Goal: Check status: Check status

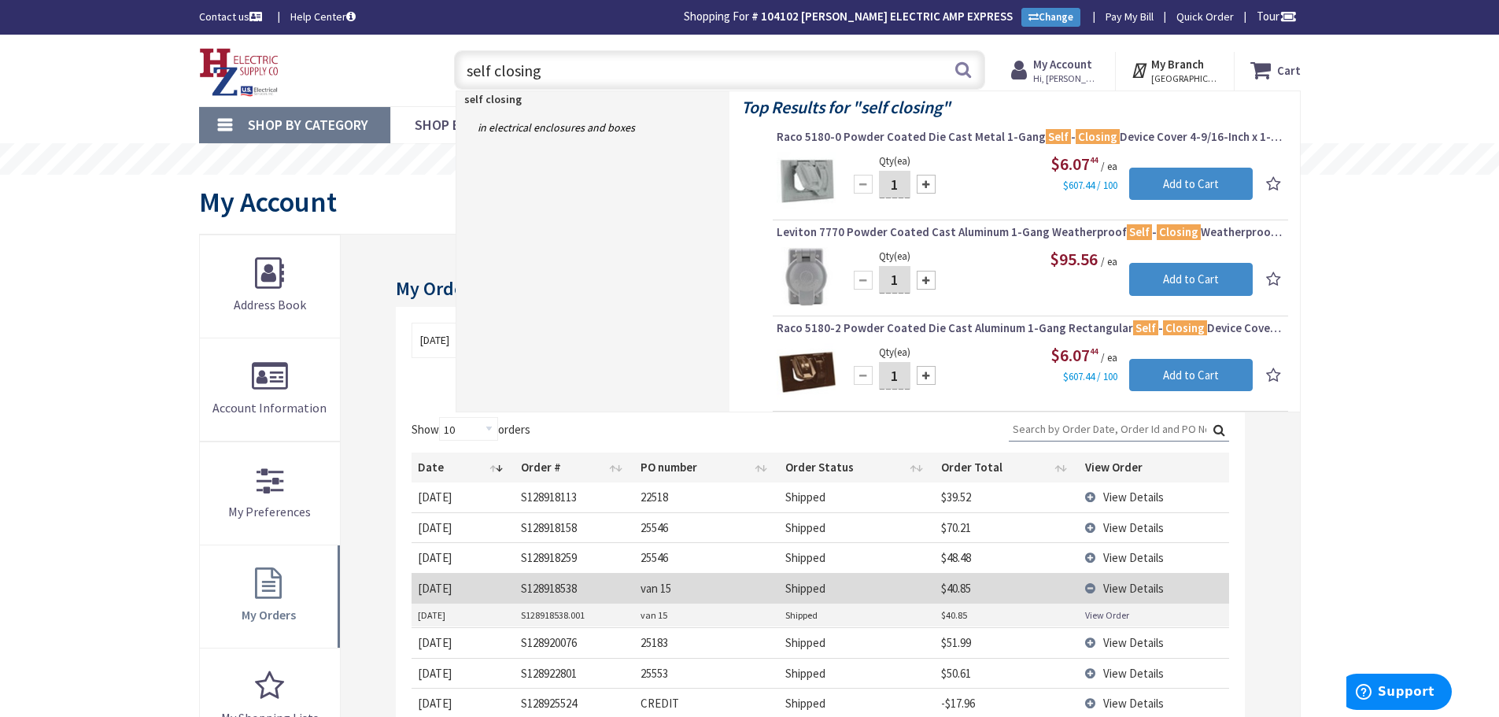
click at [1381, 481] on div "Skip to Content Toggle Nav self closing self closing Search Cart My Cart Close" at bounding box center [749, 663] width 1499 height 1256
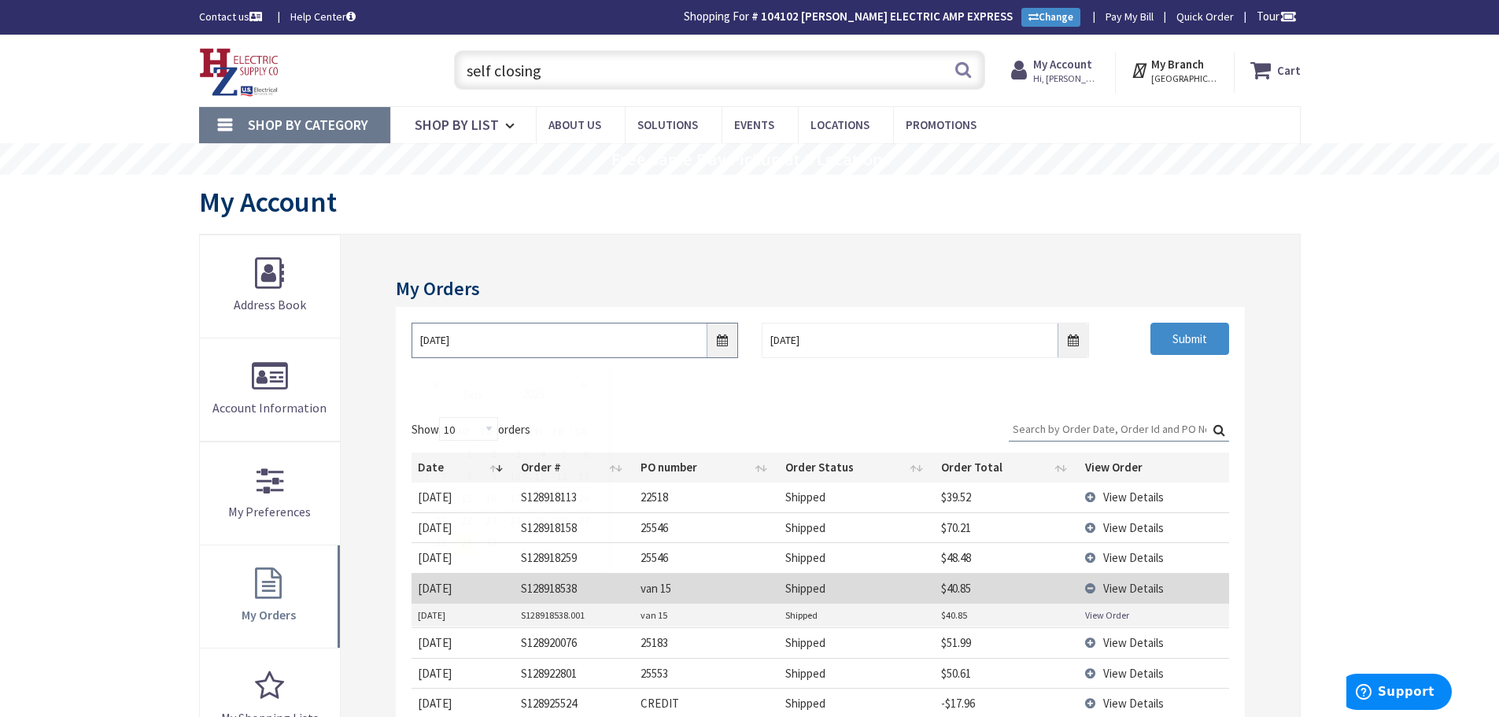
click at [729, 340] on input "9/29/2025" at bounding box center [574, 340] width 326 height 35
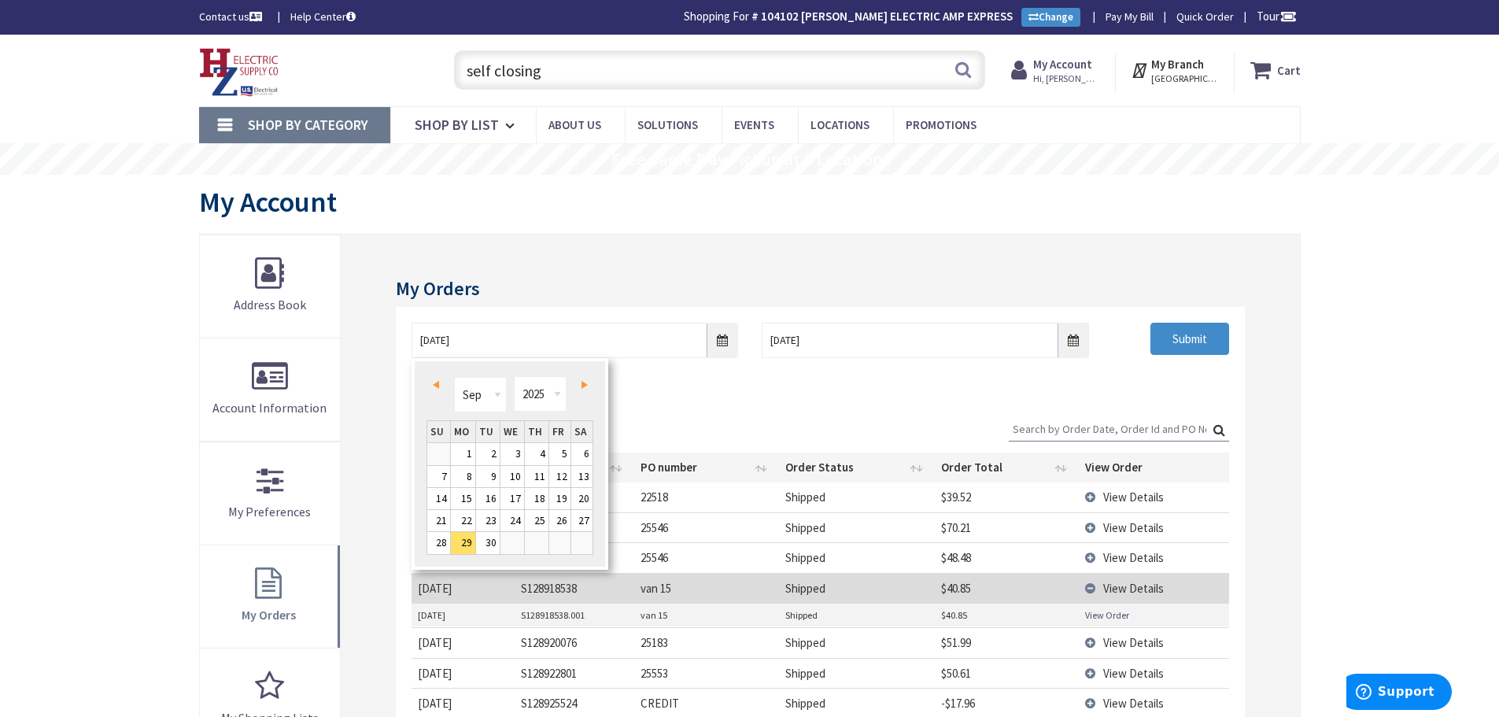
click at [427, 378] on div "Prev Next Jan Feb Mar Apr May Jun Jul Aug Sep Oct Nov Dec 1980 1981 1982 1983 1…" at bounding box center [509, 396] width 167 height 47
click at [435, 386] on span "Prev" at bounding box center [436, 385] width 6 height 8
click at [556, 447] on link "1" at bounding box center [559, 453] width 21 height 21
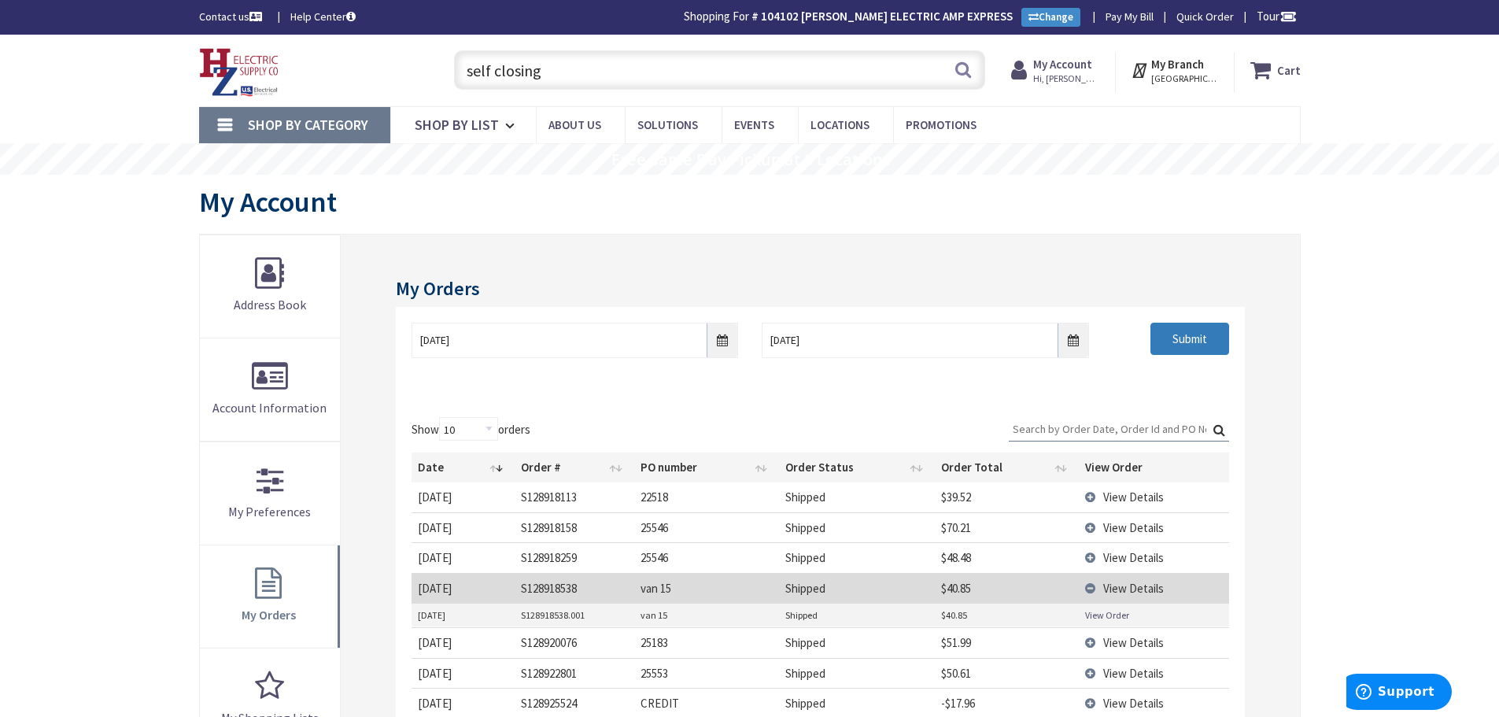
click at [1172, 330] on input "Submit" at bounding box center [1189, 339] width 79 height 33
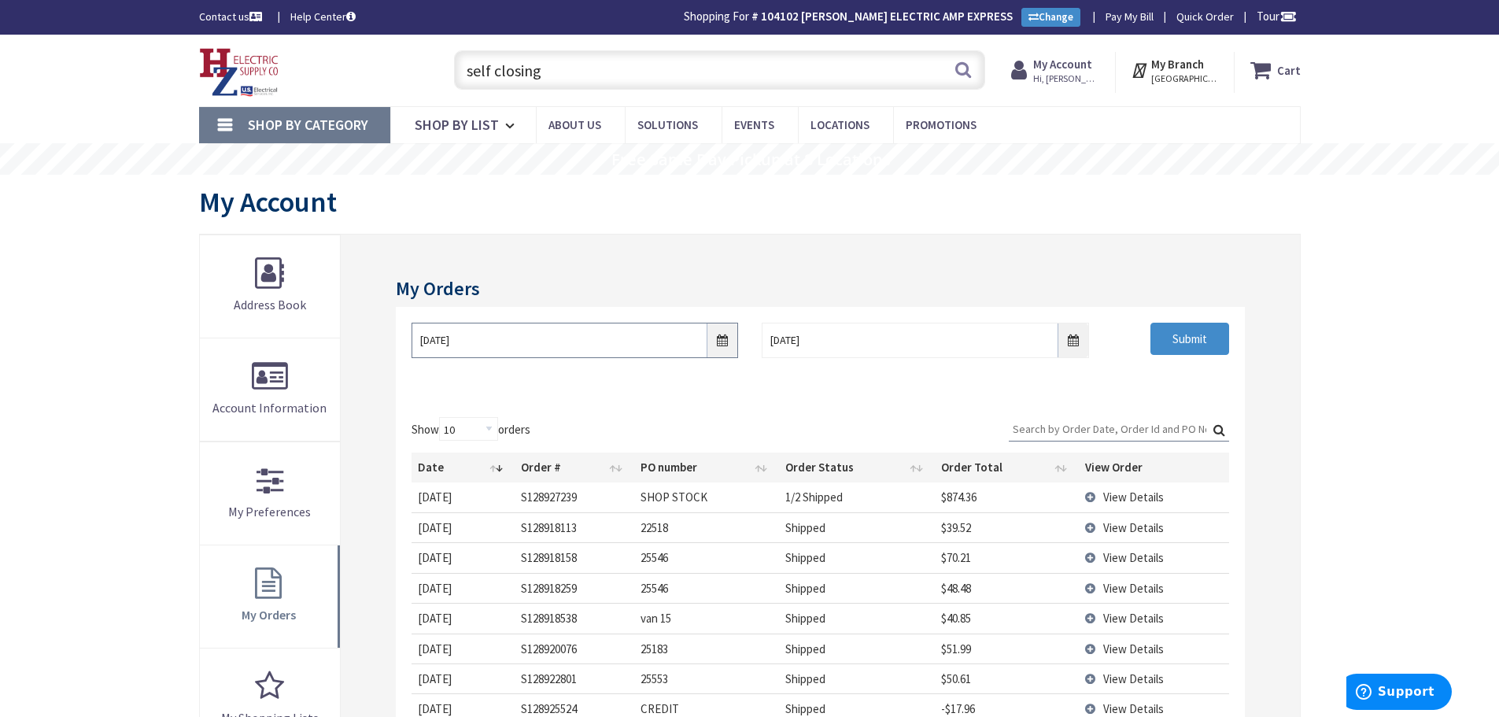
click at [721, 348] on input "08/01/2025" at bounding box center [574, 340] width 326 height 35
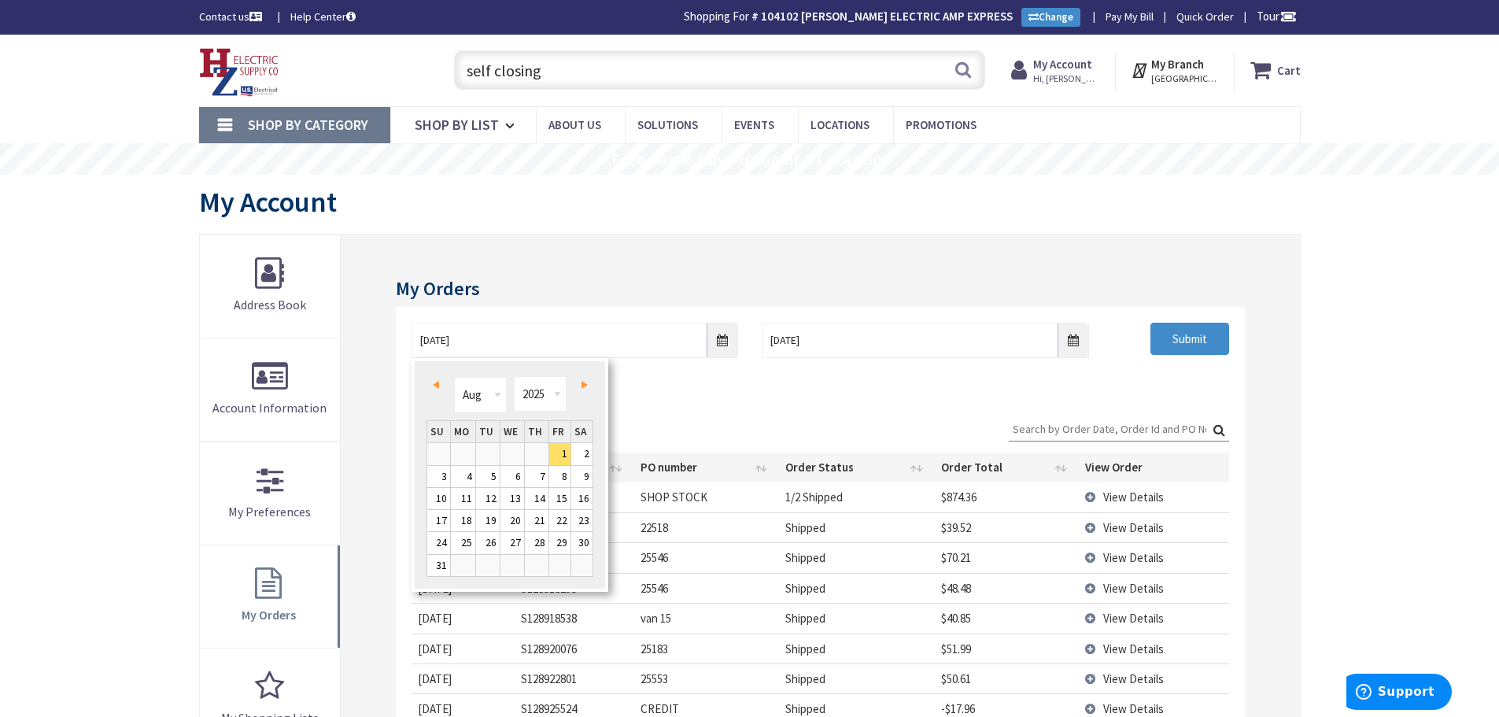
click at [430, 378] on link "Prev" at bounding box center [438, 384] width 21 height 21
click at [466, 535] on link "30" at bounding box center [463, 542] width 24 height 21
type input "06/30/2025"
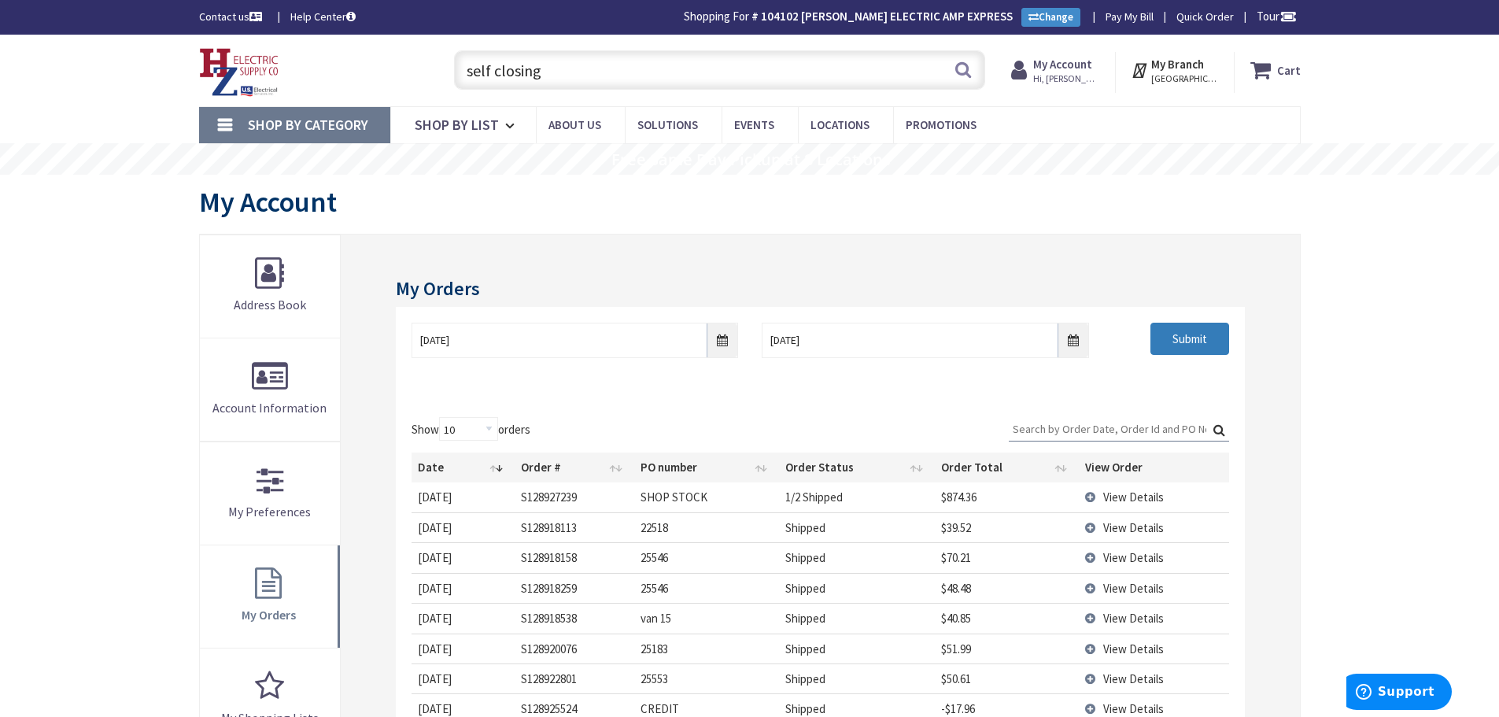
click at [1203, 345] on input "Submit" at bounding box center [1189, 339] width 79 height 33
click at [1030, 420] on input "Search:" at bounding box center [1119, 429] width 220 height 24
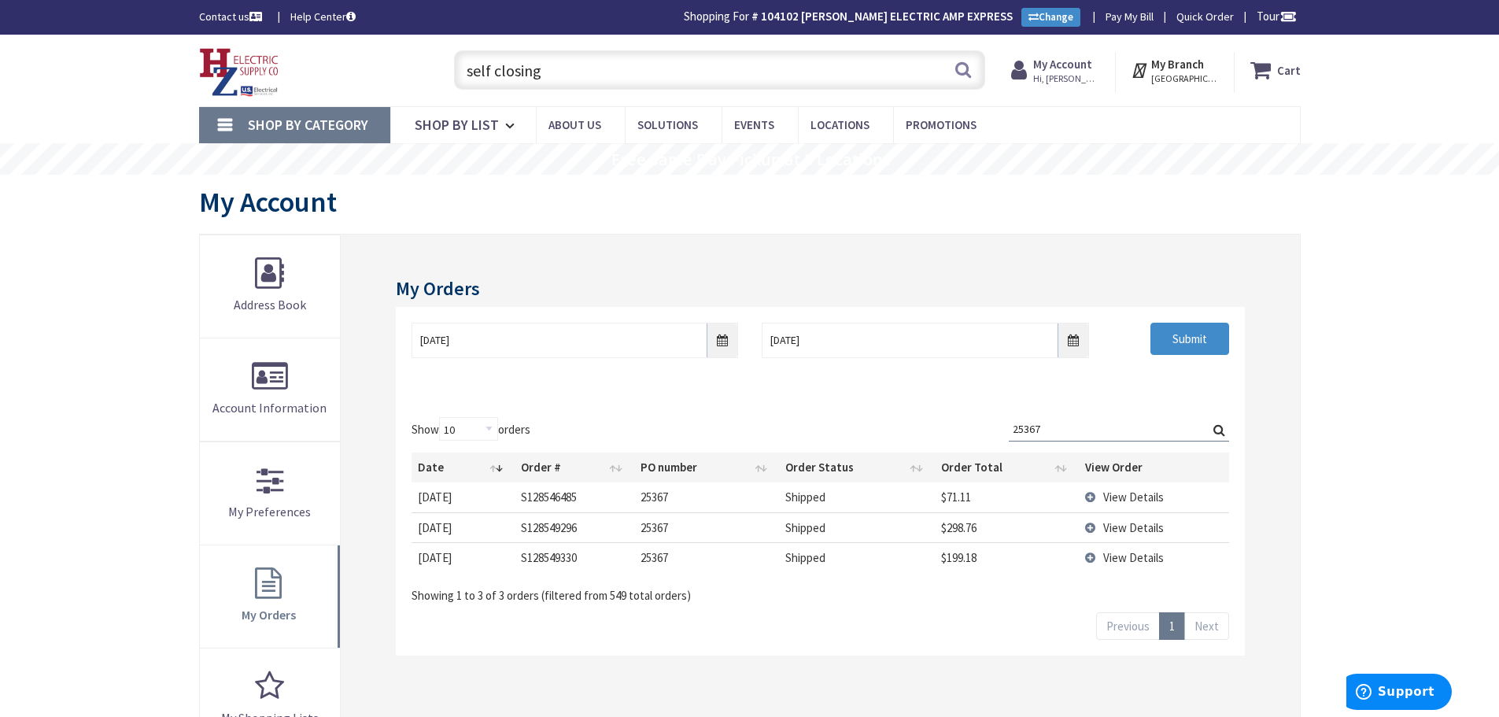
type input "25367"
drag, startPoint x: 566, startPoint y: 79, endPoint x: 281, endPoint y: 46, distance: 286.7
click at [284, 46] on div "Toggle Nav self closing self closing Search Cart My Cart Close" at bounding box center [749, 70] width 1125 height 53
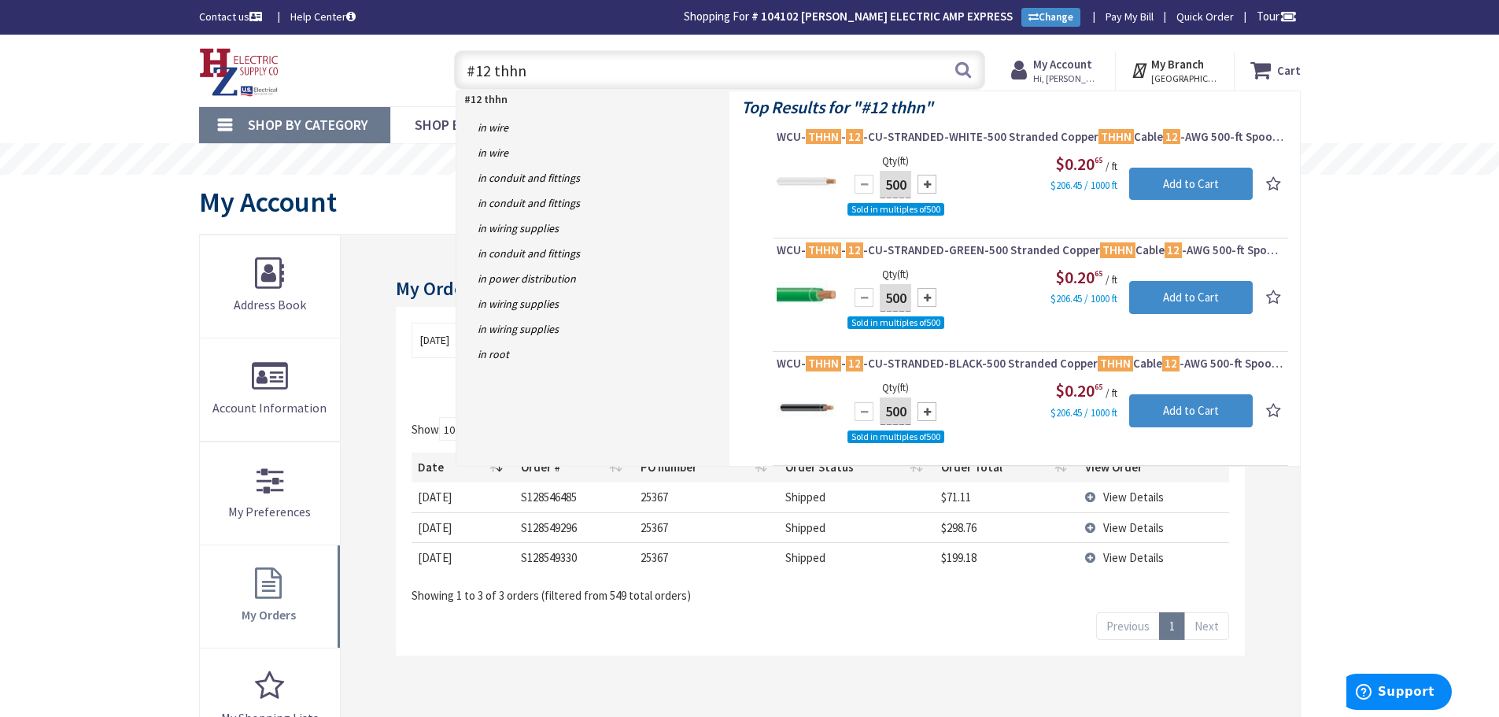
drag, startPoint x: 548, startPoint y: 73, endPoint x: -453, endPoint y: 183, distance: 1007.5
click at [0, 183] on html "Accessibility Screen-Reader Guide, Feedback, and Issue Reporting | New window L…" at bounding box center [749, 645] width 1499 height 1291
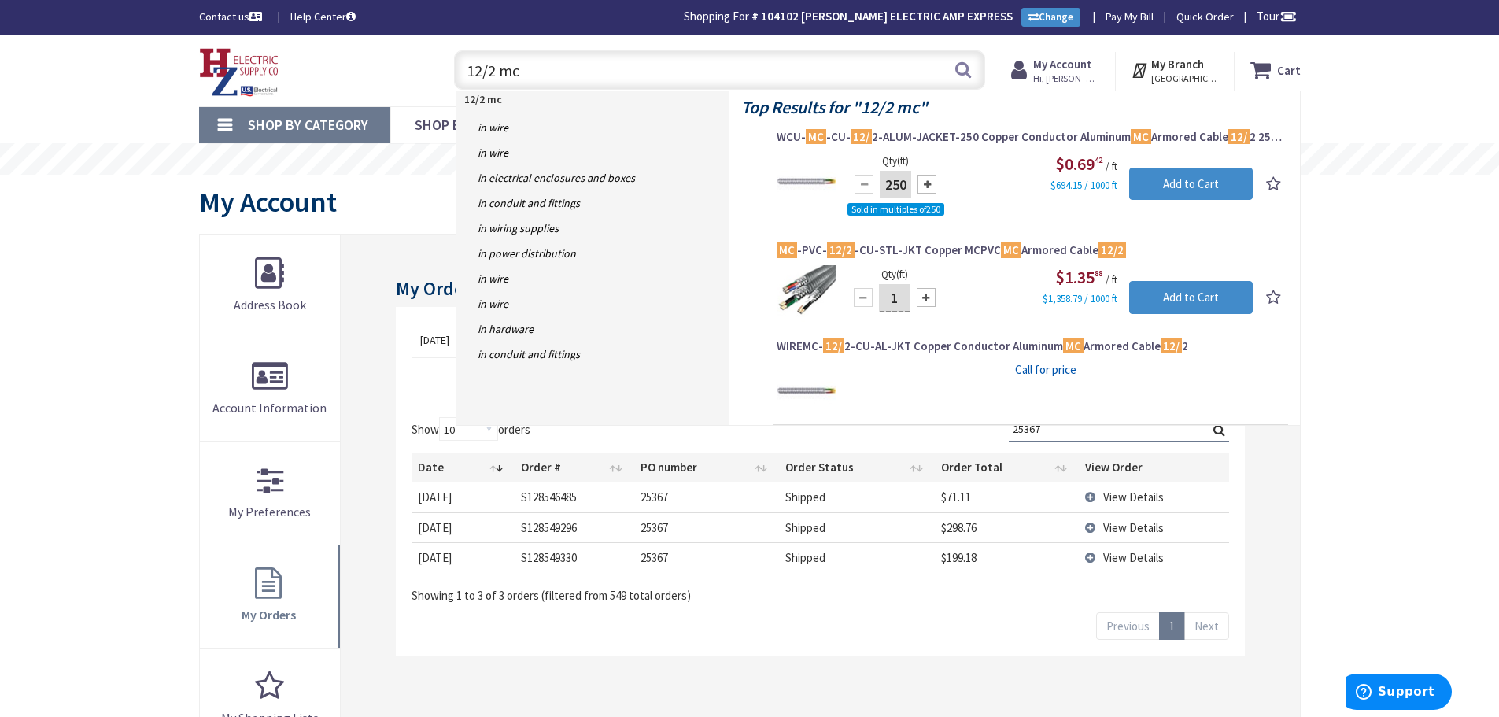
type input "12/2 mc"
click at [517, 72] on input "12/2 mc" at bounding box center [719, 69] width 531 height 39
drag, startPoint x: 537, startPoint y: 65, endPoint x: 274, endPoint y: 84, distance: 263.4
click at [234, 84] on div "Toggle Nav 12/2 mc 12/2 mc Search Cart My Cart Close" at bounding box center [749, 70] width 1125 height 53
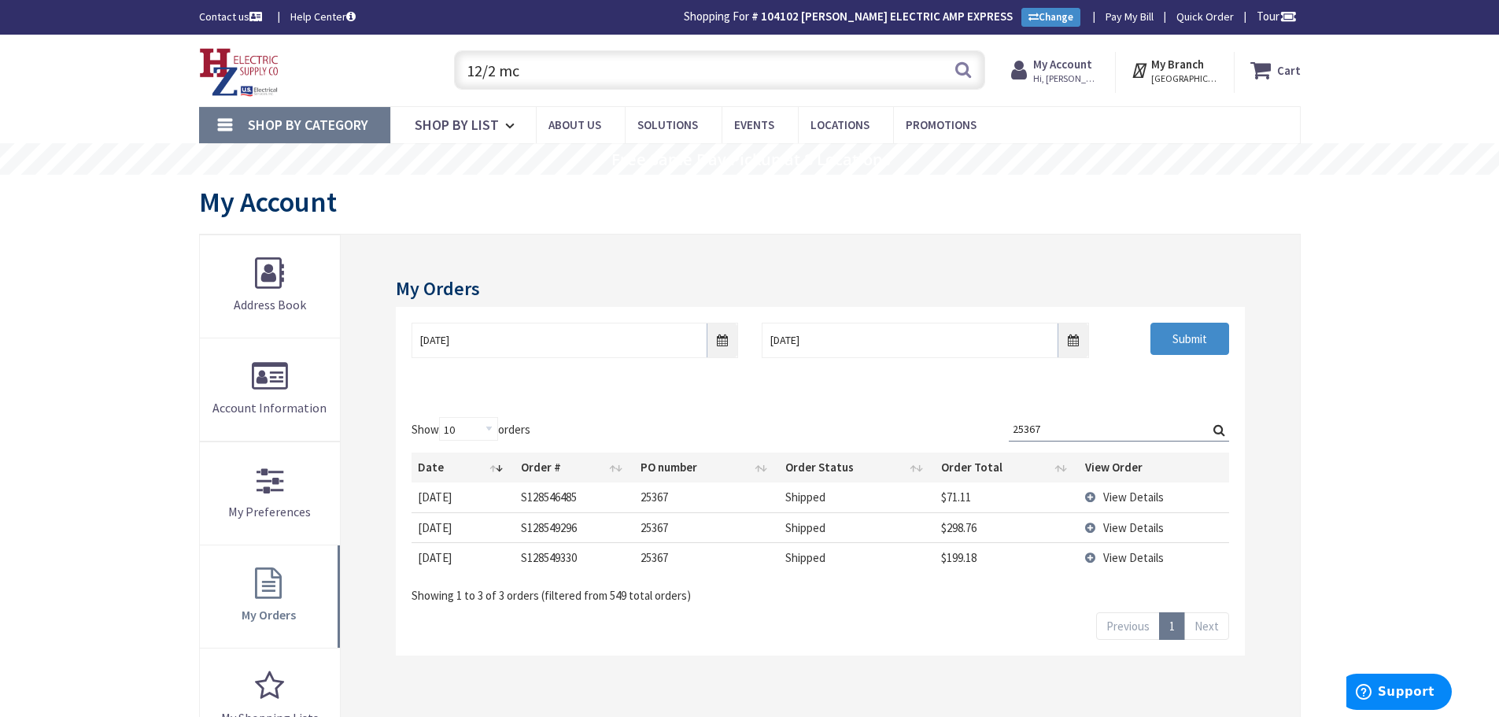
drag, startPoint x: 1044, startPoint y: 433, endPoint x: 813, endPoint y: 424, distance: 230.7
click at [813, 424] on div "Show 10 25 50 100 orders Search: 25367 Date Order # PO number Order Status Orde…" at bounding box center [819, 510] width 817 height 187
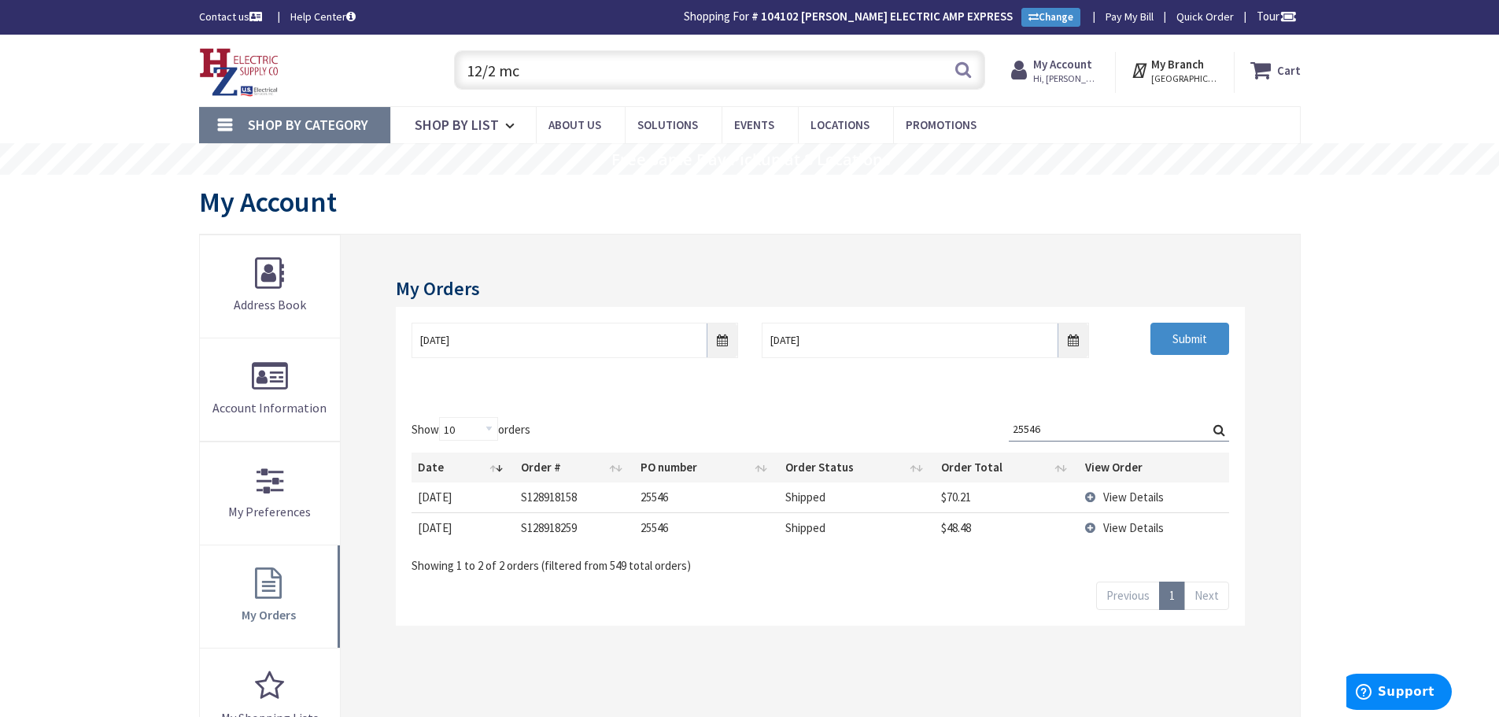
type input "25546"
click at [1087, 525] on td "View Details" at bounding box center [1154, 527] width 150 height 30
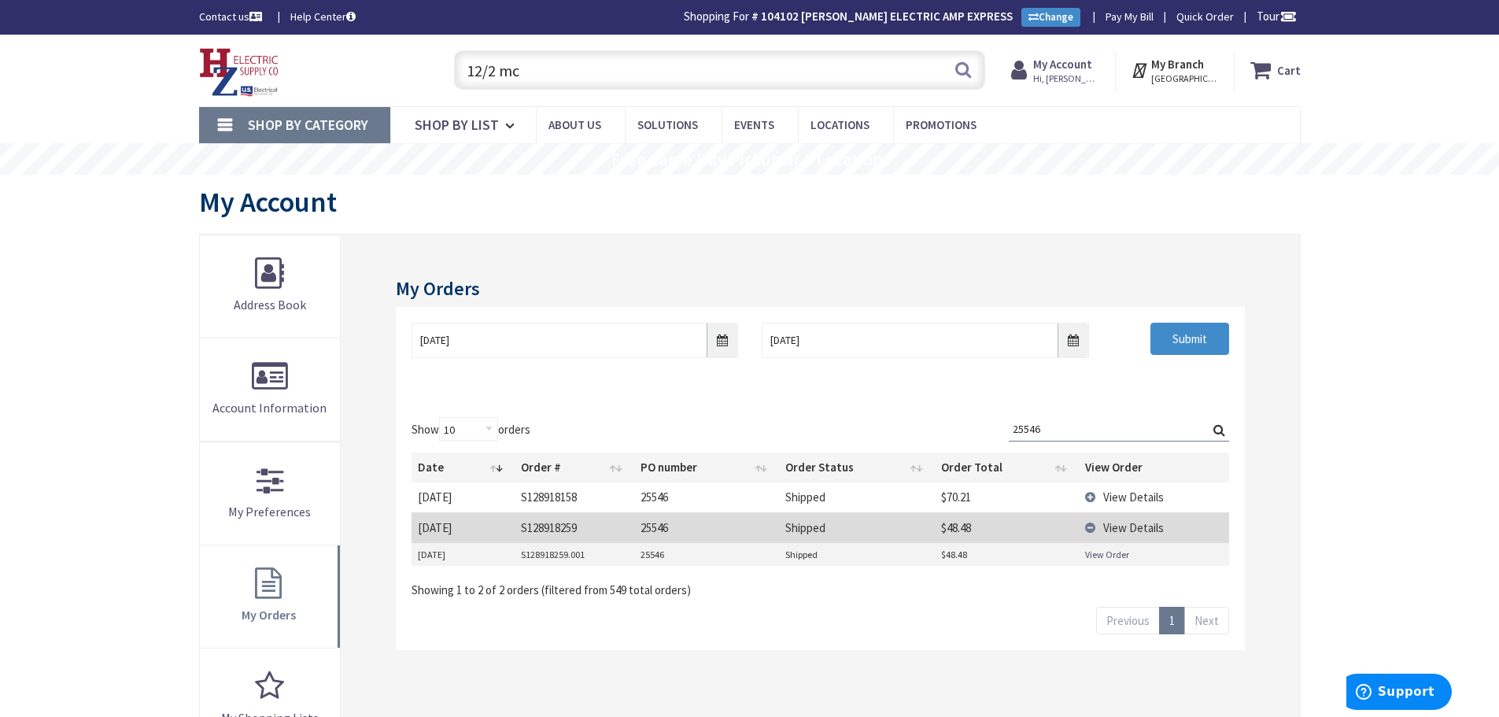
click at [1105, 554] on link "View Order" at bounding box center [1107, 554] width 44 height 13
click at [1086, 496] on td "View Details" at bounding box center [1154, 496] width 150 height 29
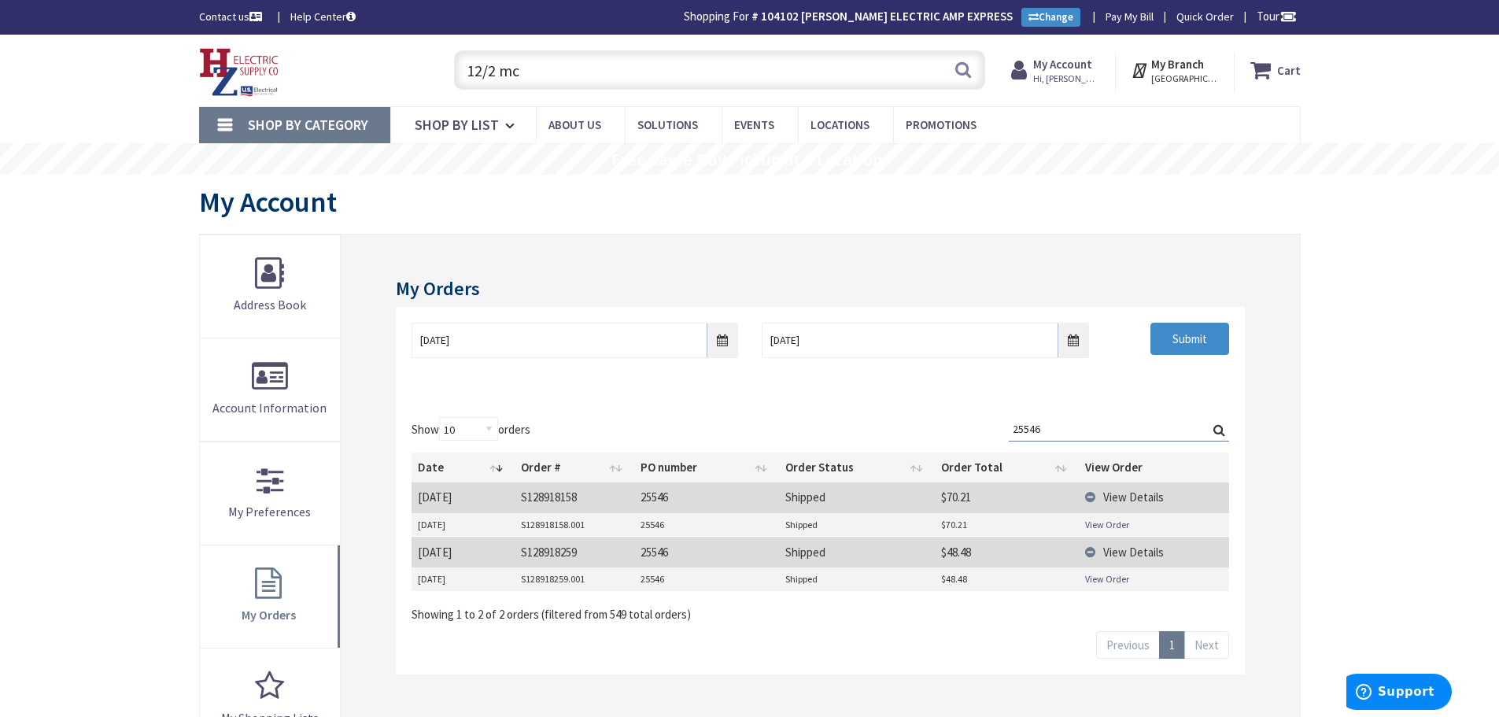
click at [1102, 522] on link "View Order" at bounding box center [1107, 524] width 44 height 13
drag, startPoint x: 540, startPoint y: 83, endPoint x: 294, endPoint y: 46, distance: 249.1
click at [294, 46] on div "Toggle Nav 12/2 mc 12/2 mc Search Cart My Cart Close" at bounding box center [749, 70] width 1125 height 53
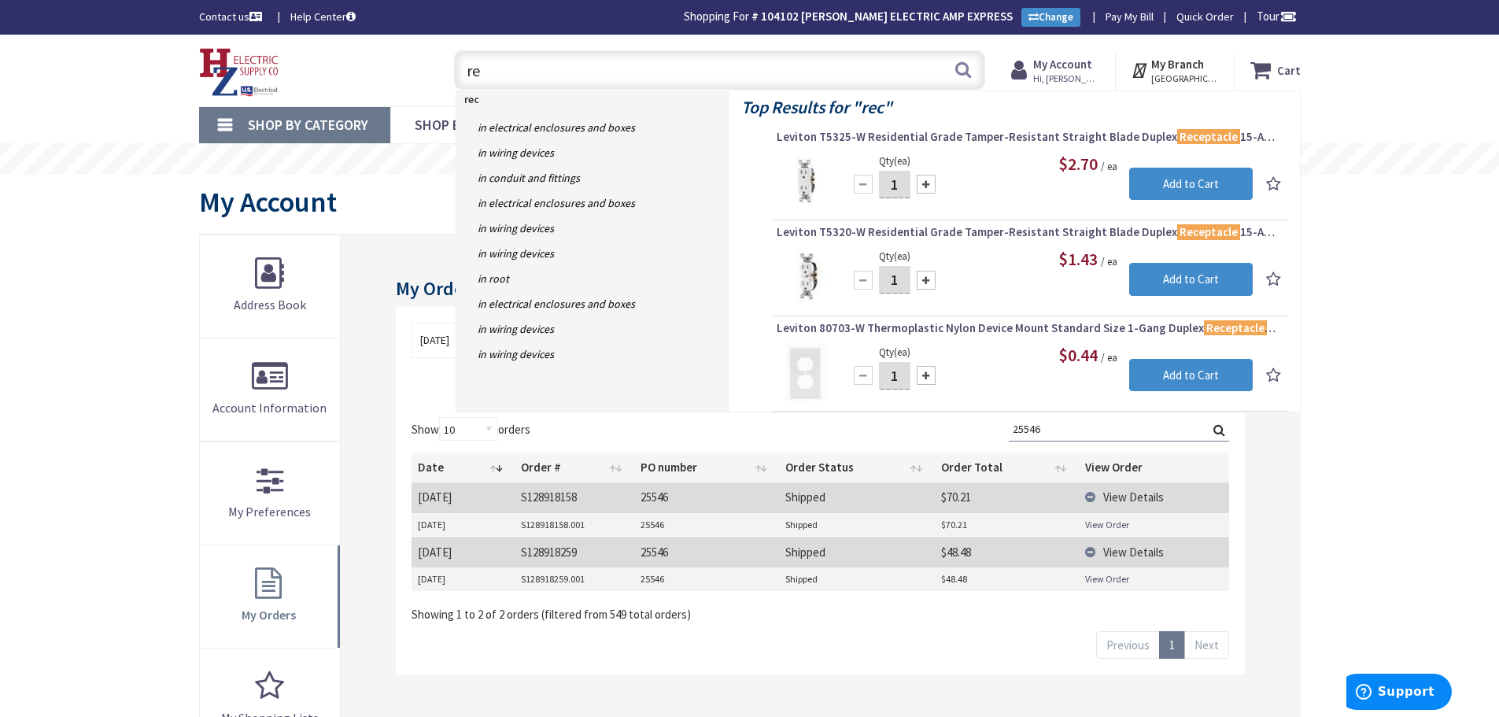
type input "r"
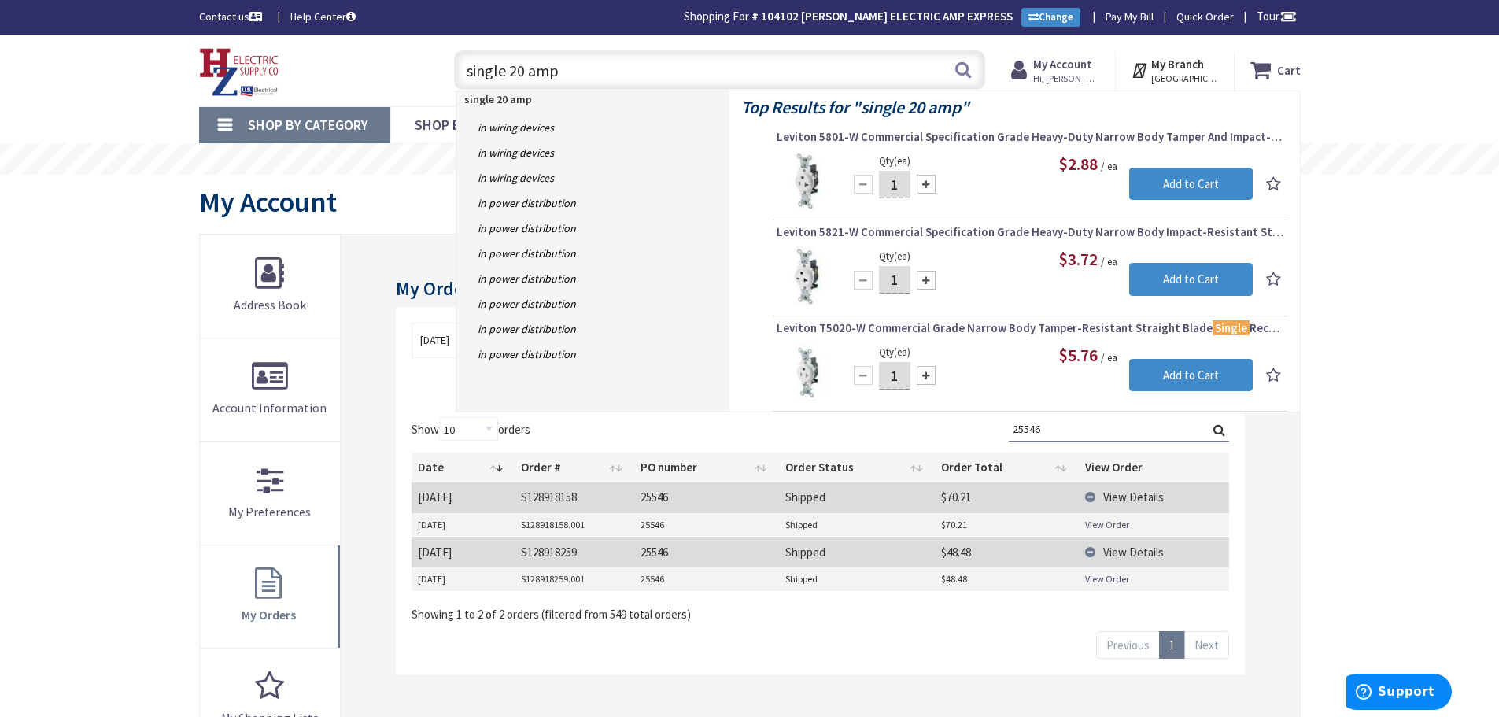
type input "single 20 amp"
click at [1422, 435] on div "Skip to Content Toggle Nav single 20 amp single 20 amp Search Cart My Cart Clos…" at bounding box center [749, 663] width 1499 height 1256
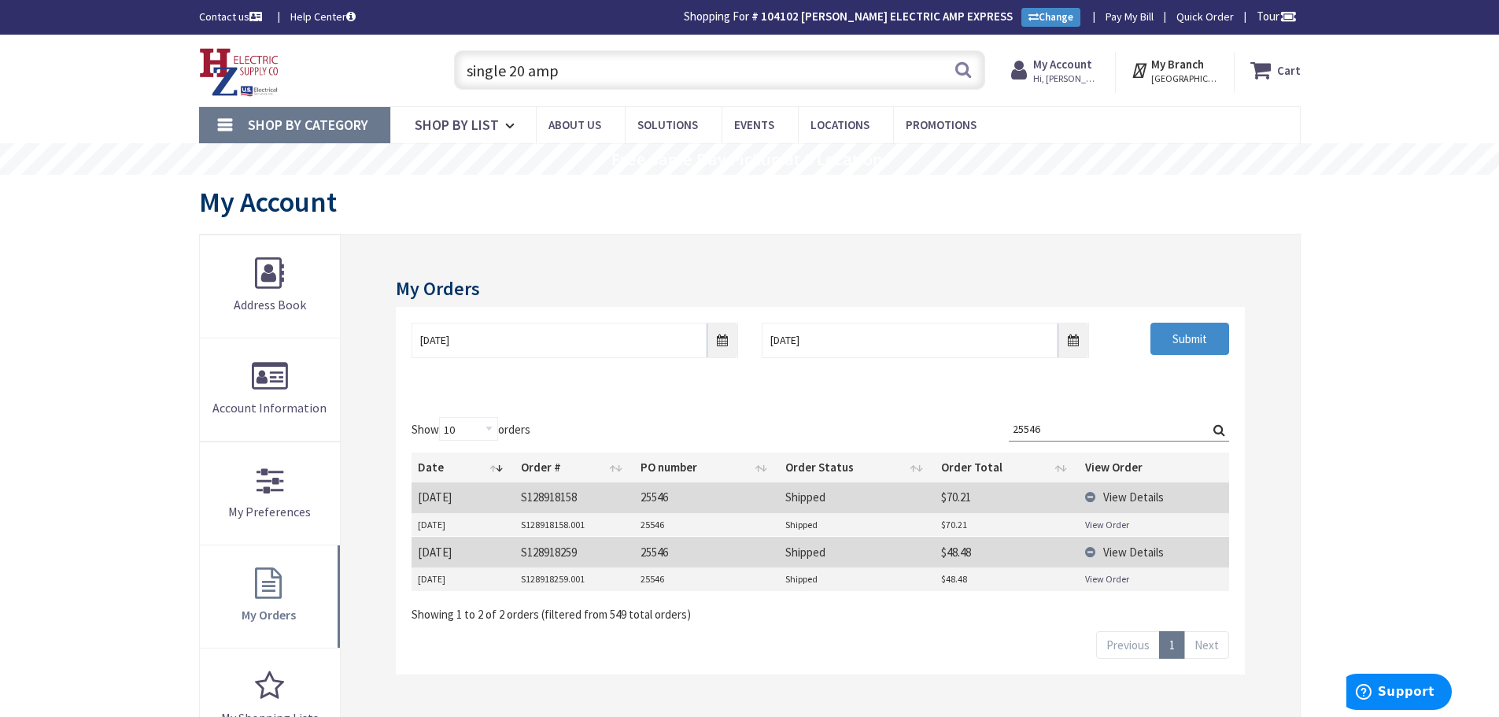
drag, startPoint x: 1050, startPoint y: 421, endPoint x: 362, endPoint y: 478, distance: 690.8
click at [389, 476] on div "My Orders 06/30/2025 10/6/2025 Submit Show 10 25 50 100 orders Search: 25546 Da…" at bounding box center [820, 595] width 958 height 722
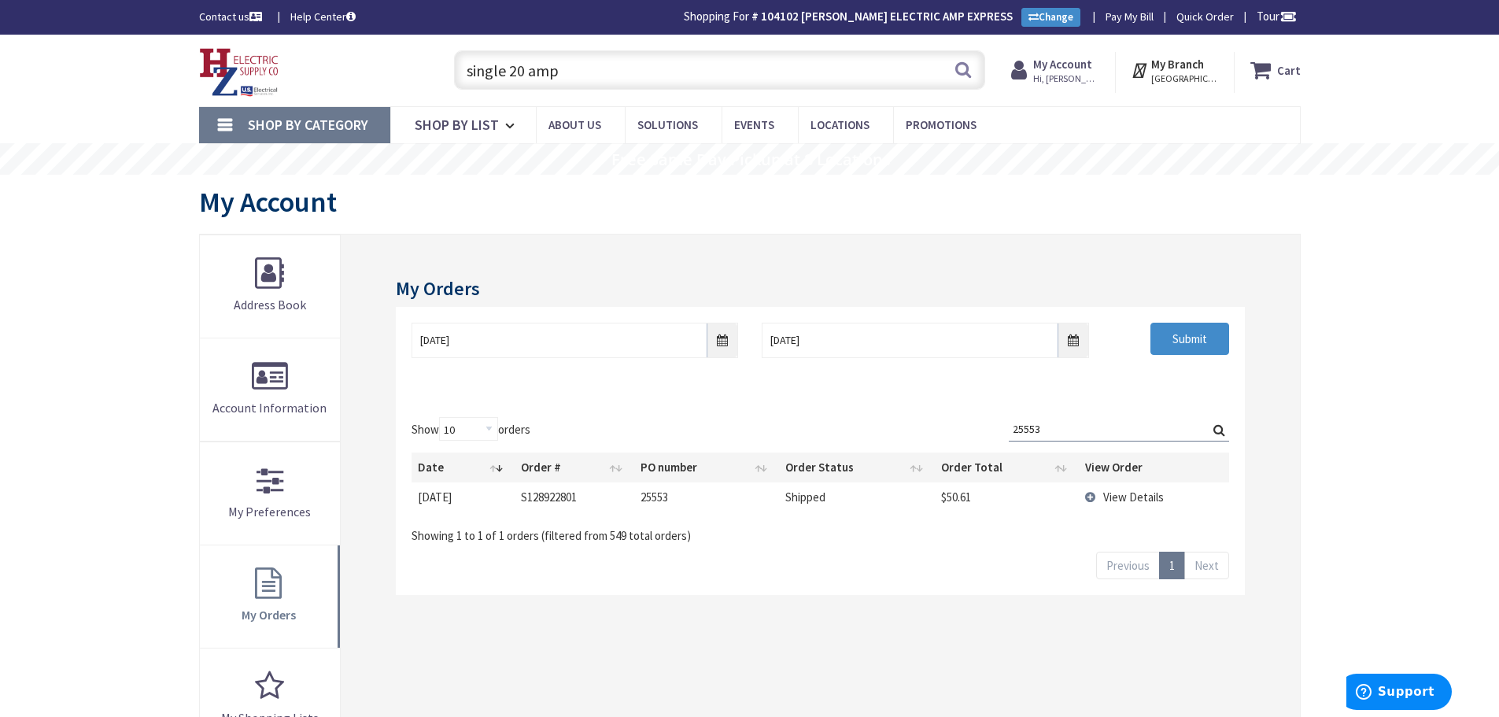
type input "25553"
click at [1078, 493] on td "$50.61" at bounding box center [1007, 496] width 145 height 29
click at [1090, 493] on td "View Details" at bounding box center [1154, 496] width 150 height 29
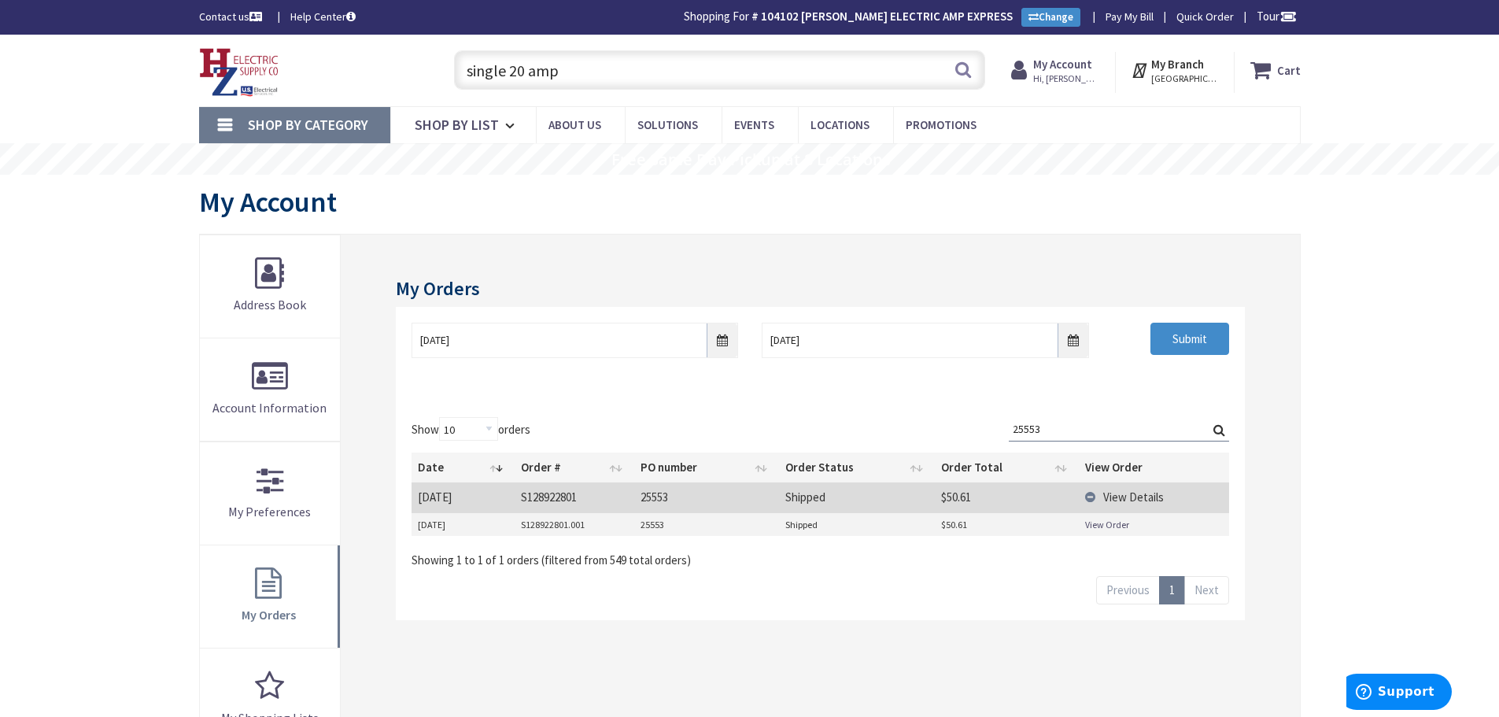
click at [1105, 525] on link "View Order" at bounding box center [1107, 524] width 44 height 13
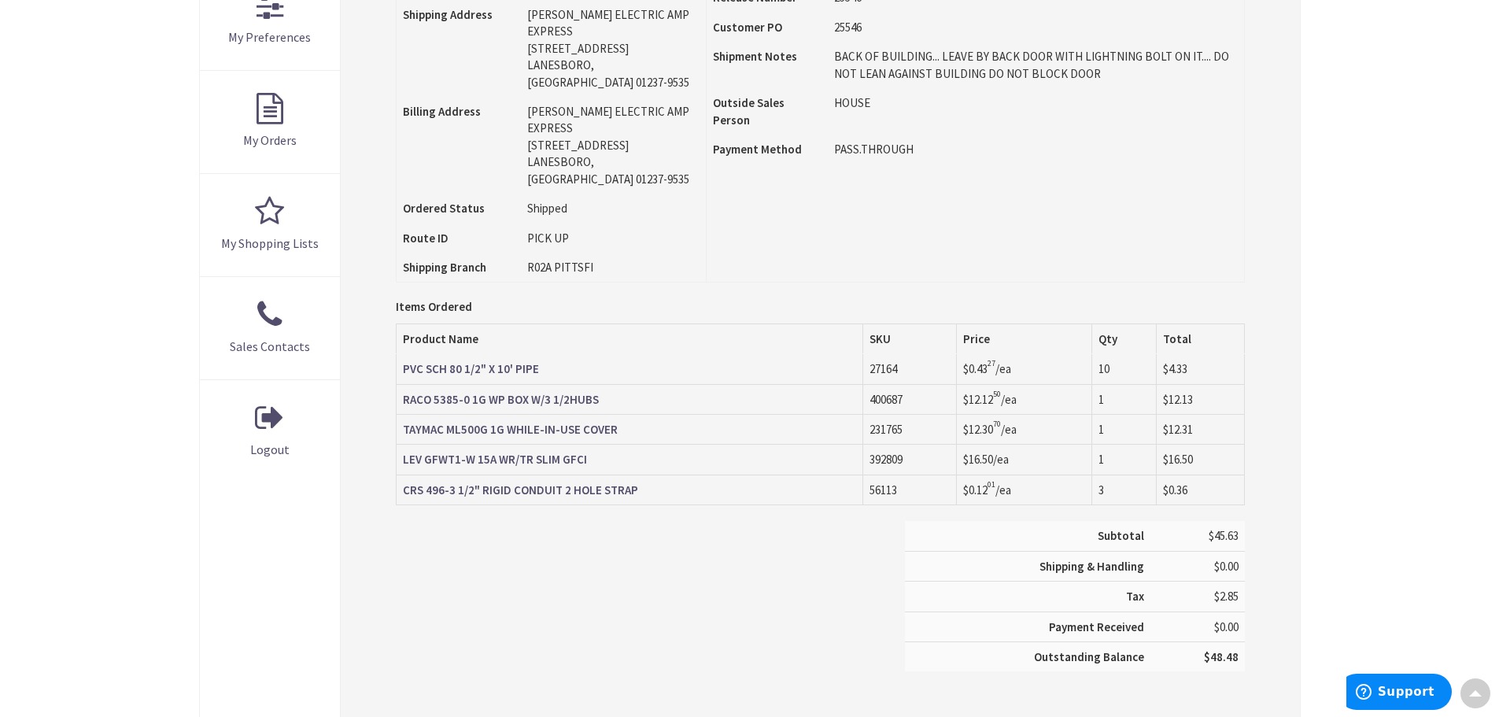
scroll to position [474, 0]
type input "Piper Farm, [STREET_ADDRESS]"
click at [599, 482] on strong "CRS 496-3 1/2" RIGID CONDUIT 2 HOLE STRAP" at bounding box center [520, 489] width 235 height 15
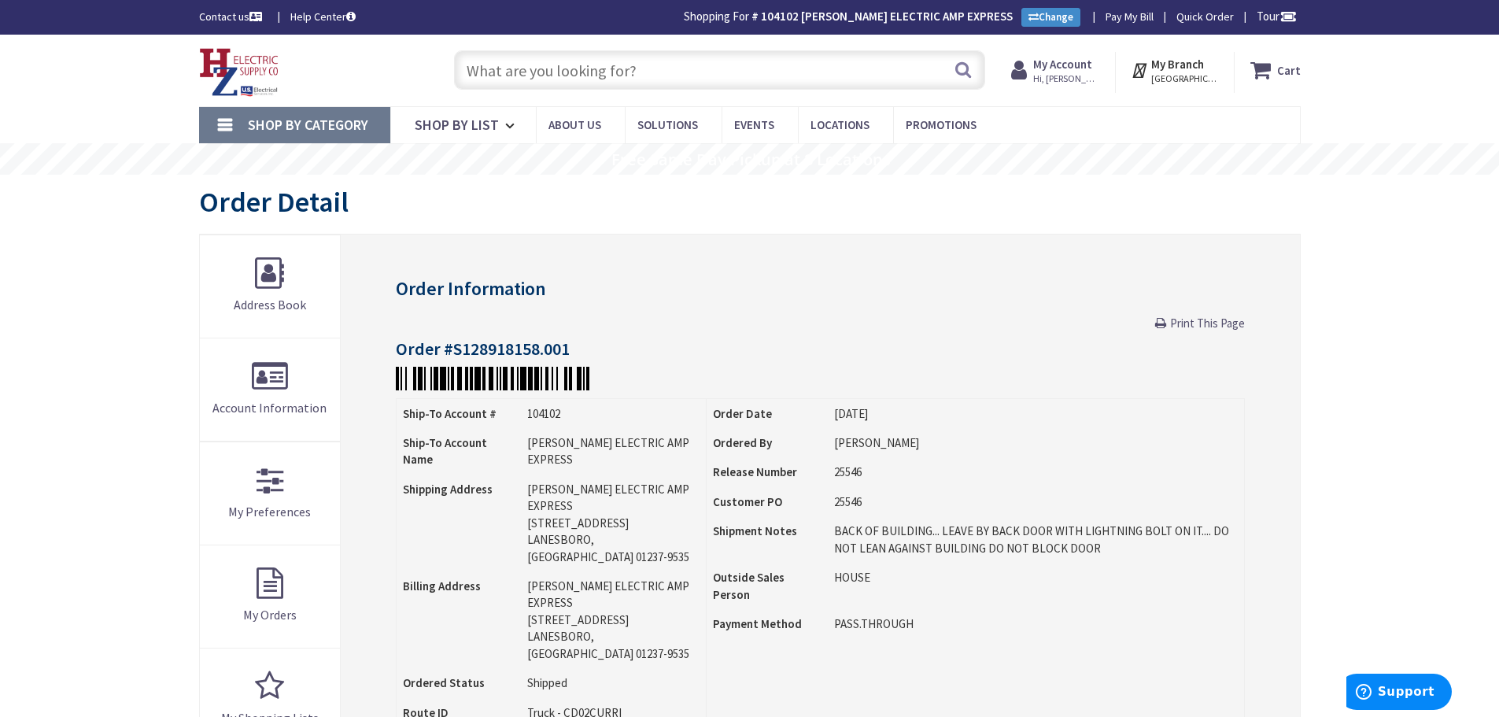
click at [663, 81] on input "text" at bounding box center [719, 69] width 531 height 39
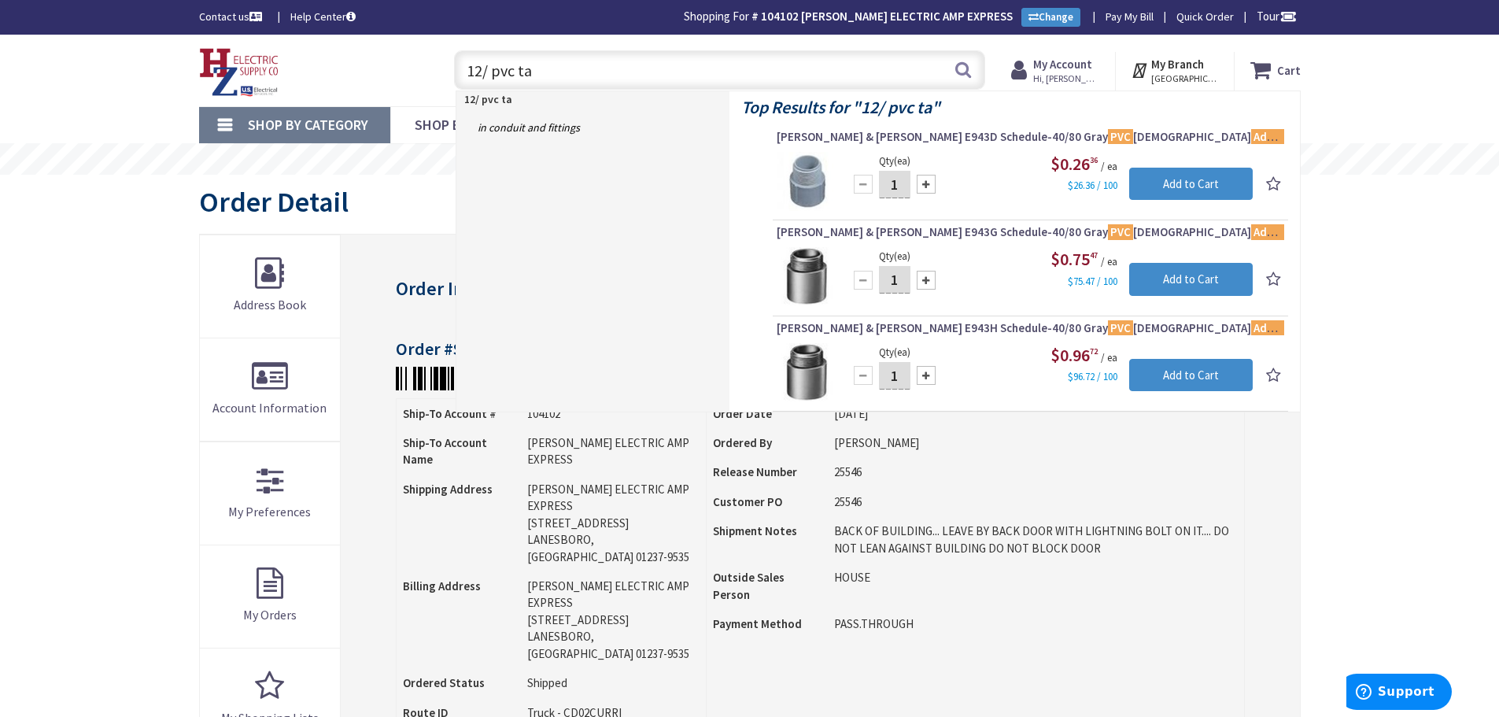
drag, startPoint x: 533, startPoint y: 70, endPoint x: 378, endPoint y: 138, distance: 169.8
click at [9, 84] on div "Skip to Content Toggle Nav 12/ pvc ta 12/ pvc ta Search Cart My Cart Close" at bounding box center [749, 71] width 1499 height 72
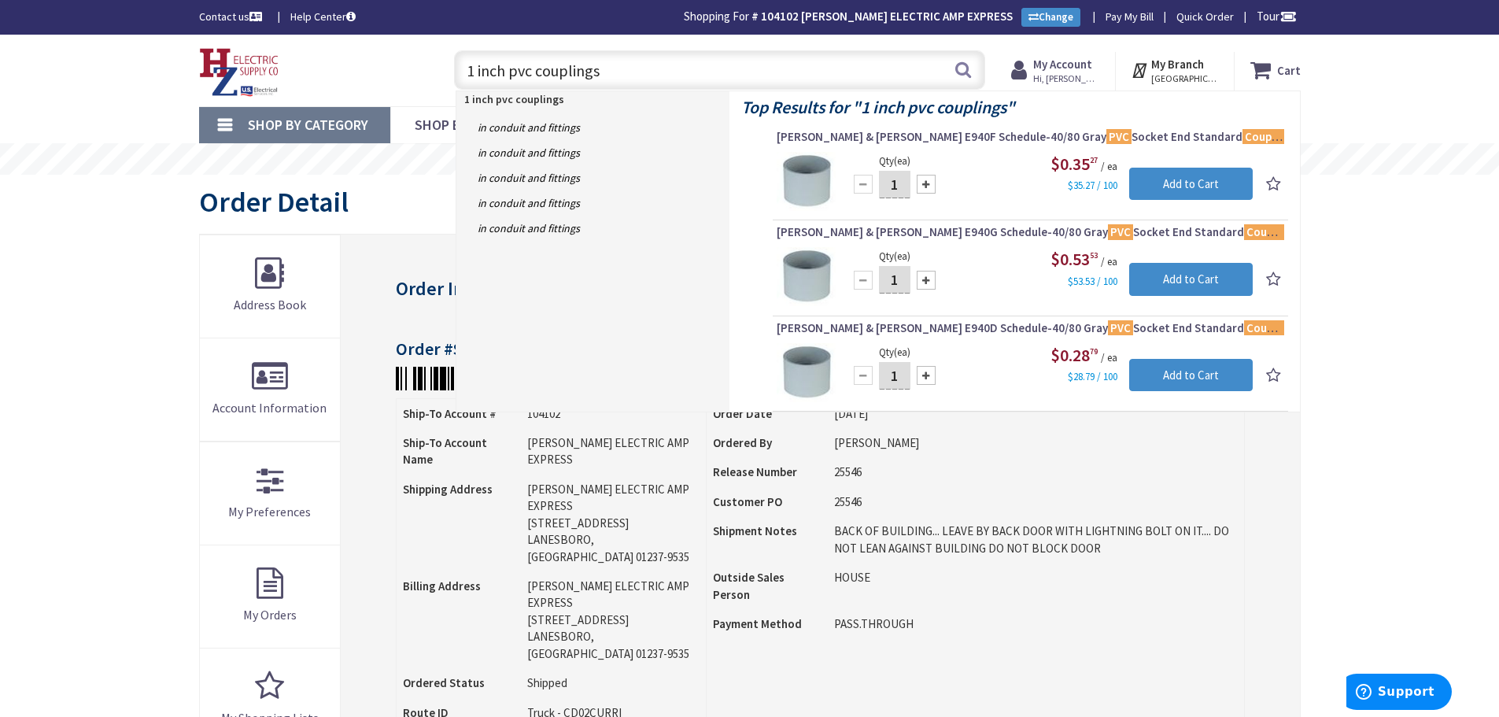
drag, startPoint x: 647, startPoint y: 79, endPoint x: -30, endPoint y: 121, distance: 678.7
click at [0, 121] on html "Accessibility Screen-Reader Guide, Feedback, and Issue Reporting | New window L…" at bounding box center [749, 709] width 1499 height 1419
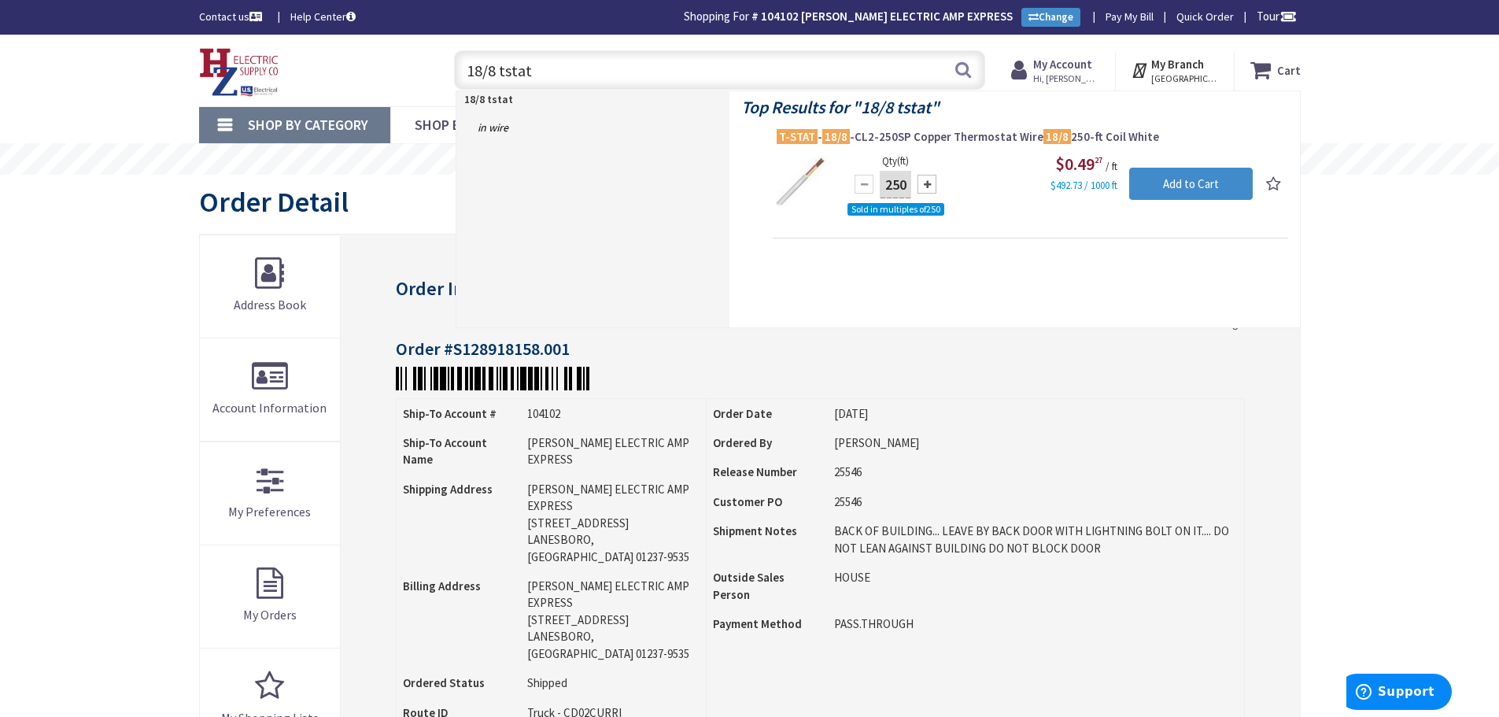
type input "18/8 tstat"
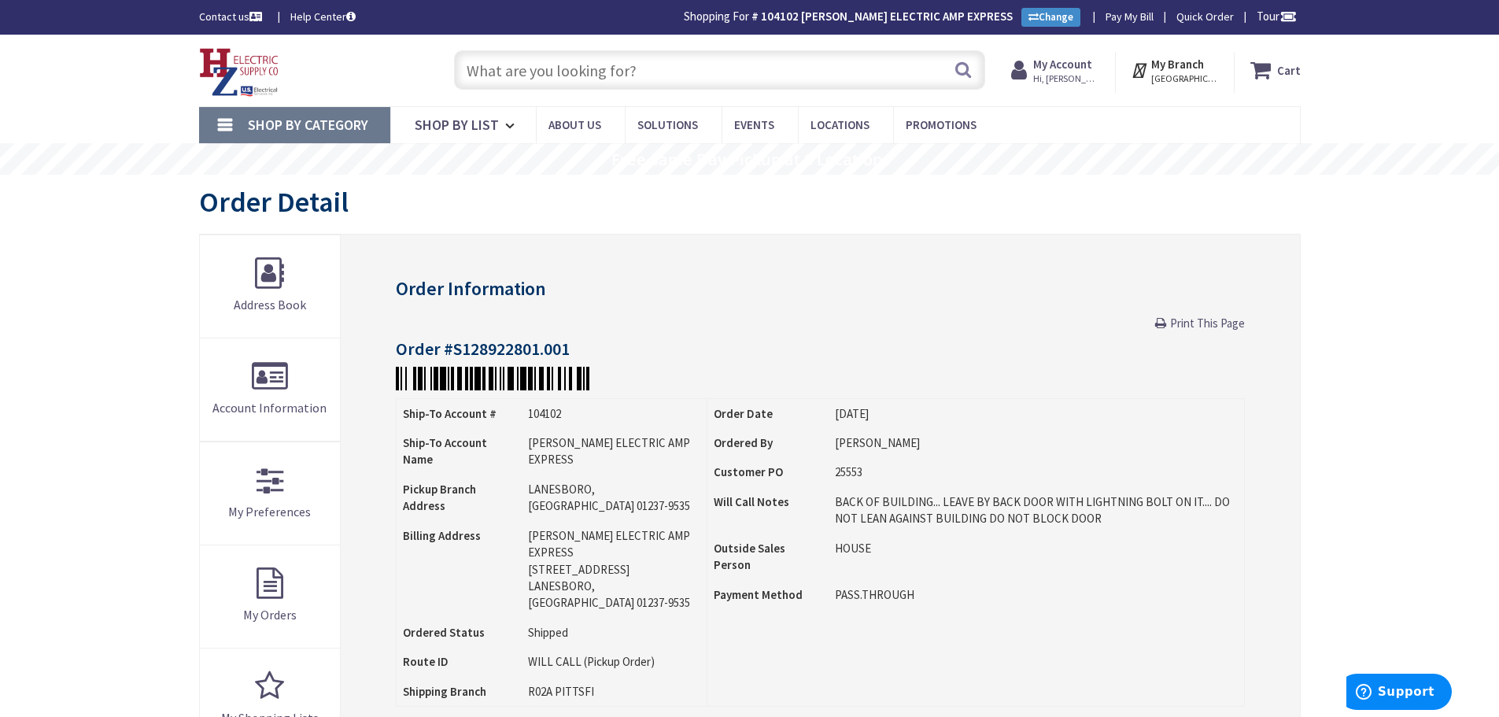
click at [514, 74] on input "text" at bounding box center [719, 69] width 531 height 39
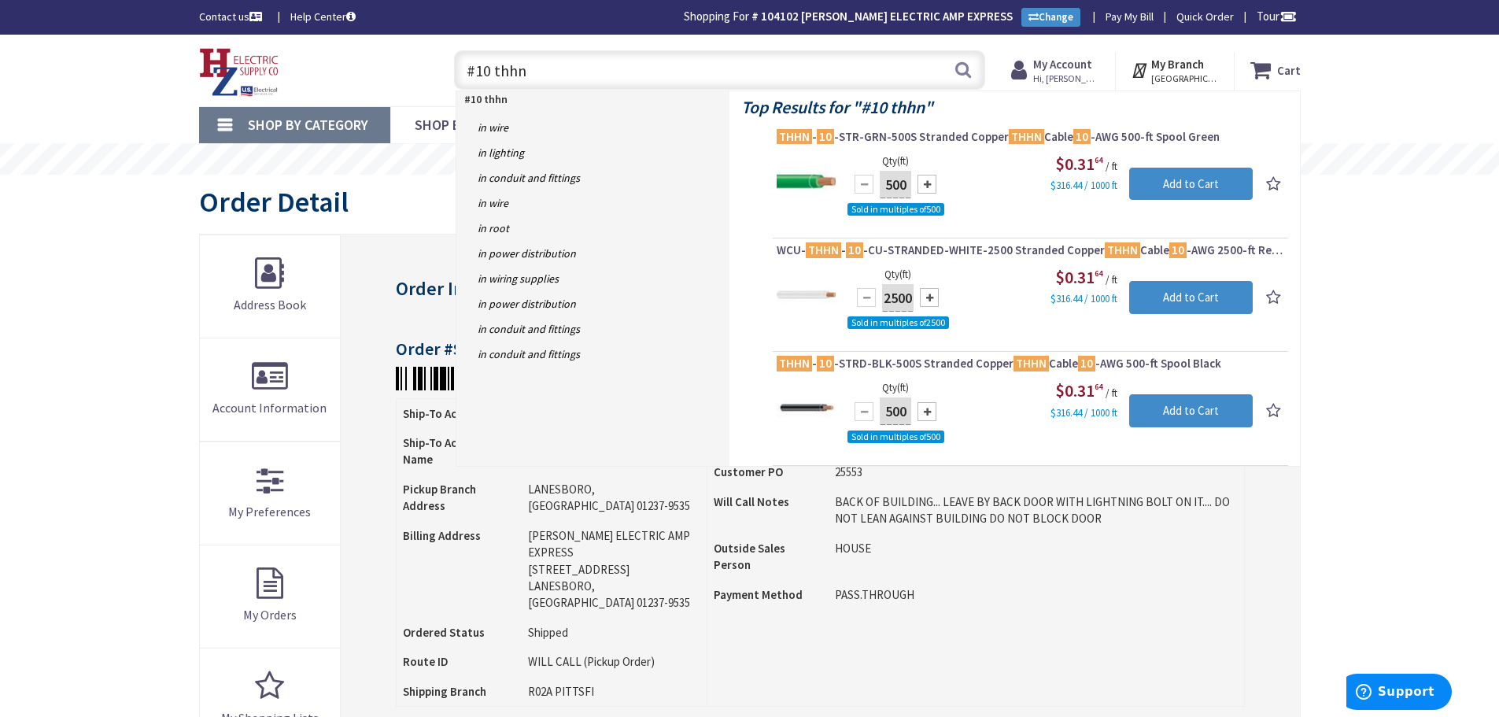
drag, startPoint x: 592, startPoint y: 74, endPoint x: 256, endPoint y: 52, distance: 336.7
click at [256, 52] on div "Toggle Nav #10 thhn #10 thhn Search Cart My Cart Close" at bounding box center [749, 70] width 1125 height 53
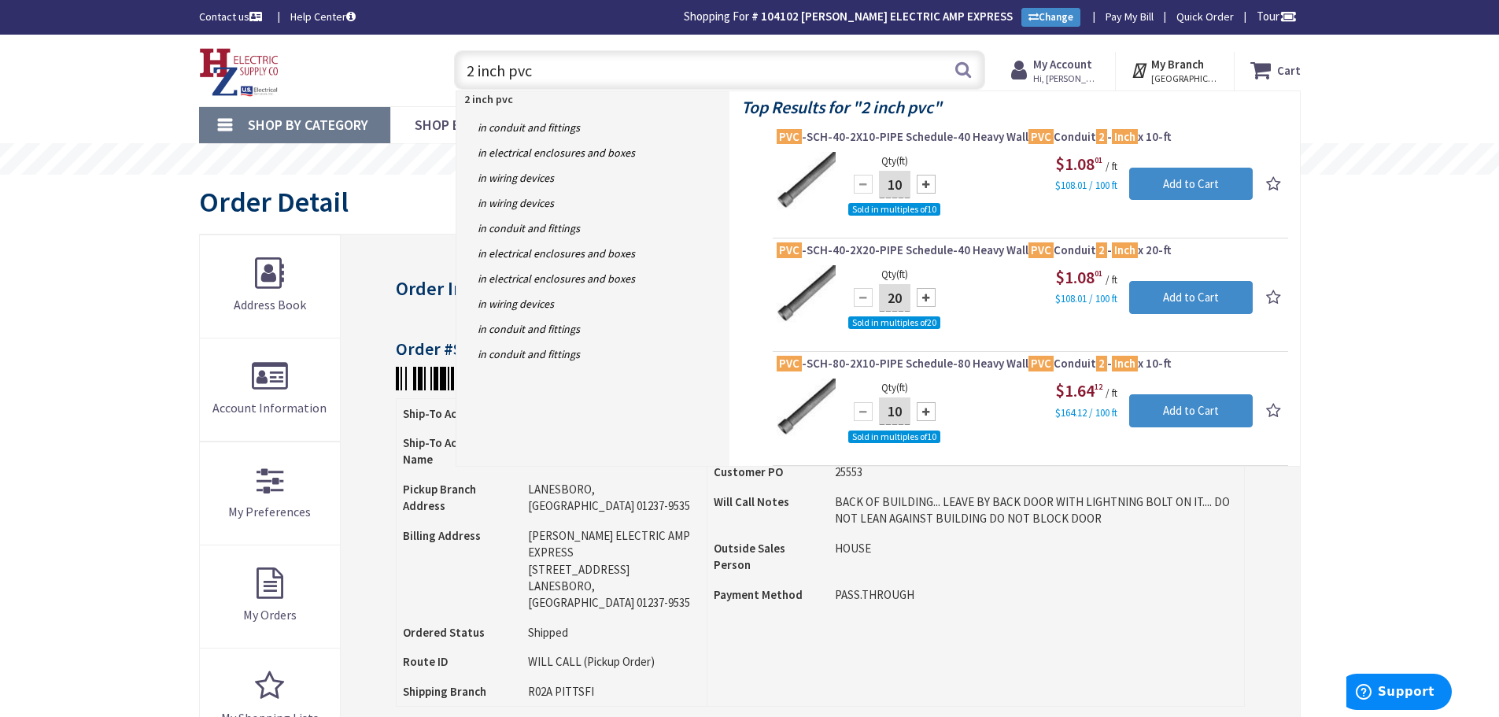
click at [473, 72] on input "2 inch pvc" at bounding box center [719, 69] width 531 height 39
drag, startPoint x: 586, startPoint y: 70, endPoint x: 621, endPoint y: 103, distance: 47.9
click at [586, 70] on input "2 inch pvc" at bounding box center [719, 69] width 531 height 39
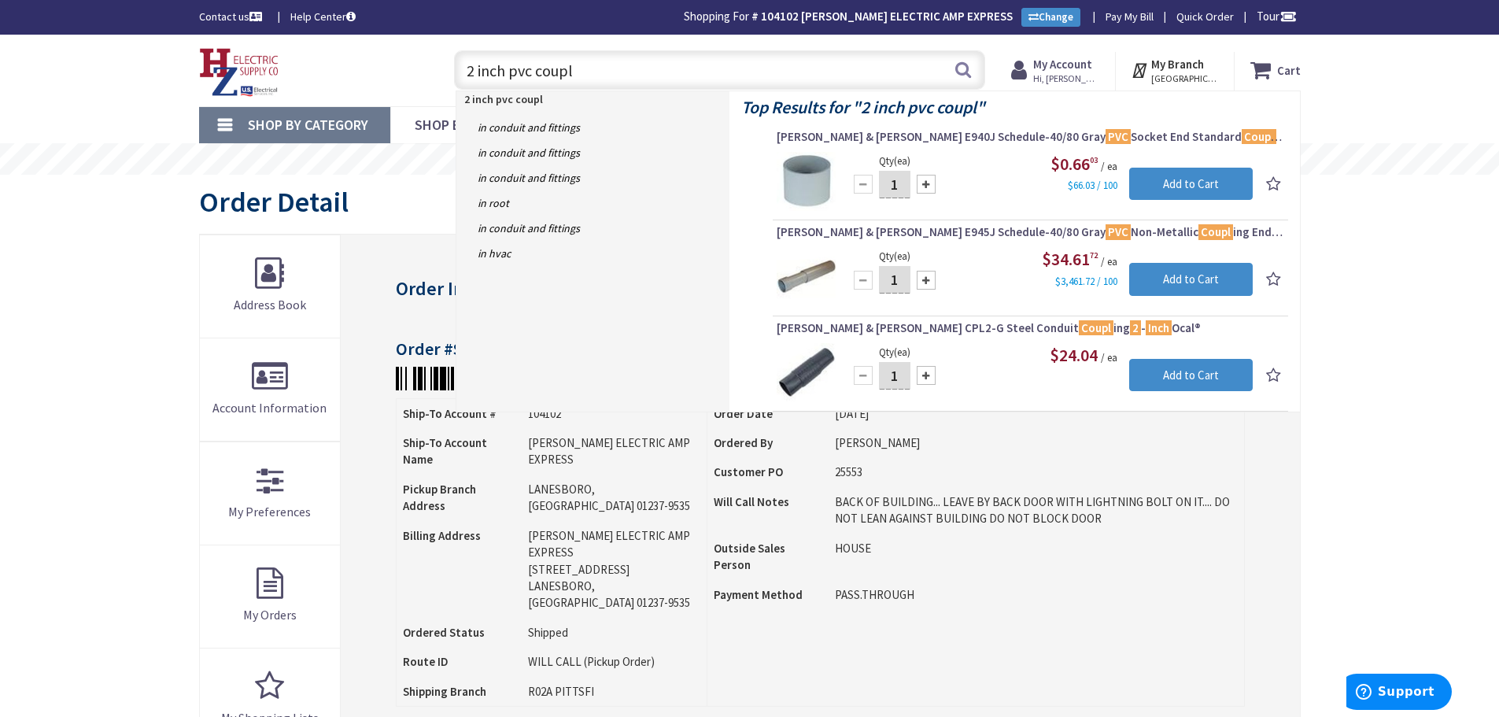
drag, startPoint x: 607, startPoint y: 62, endPoint x: 352, endPoint y: 76, distance: 256.1
click at [351, 76] on div "Toggle Nav 2 inch pvc coupl 2 inch pvc coupl Search Cart My Cart Close" at bounding box center [749, 70] width 1125 height 53
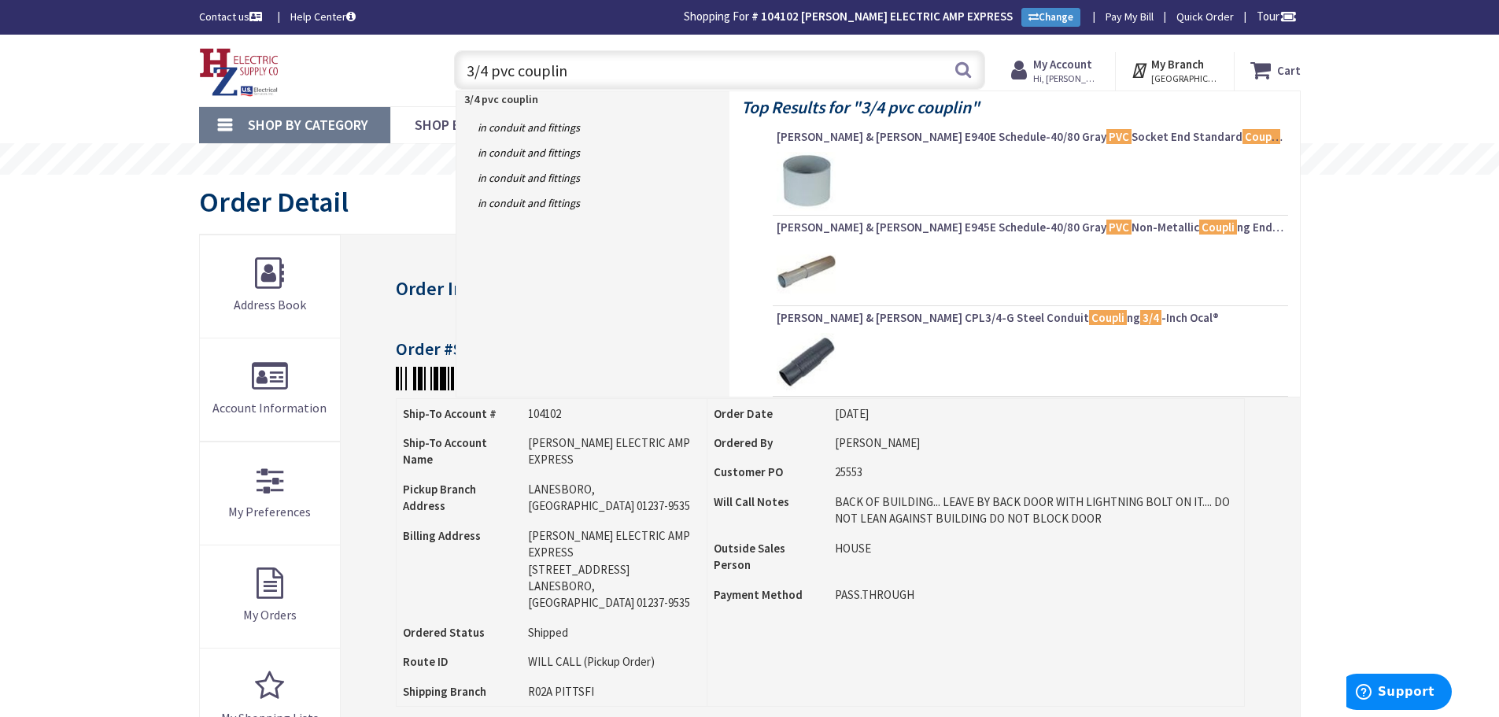
type input "3/4 pvc coupling"
